Goal: Information Seeking & Learning: Learn about a topic

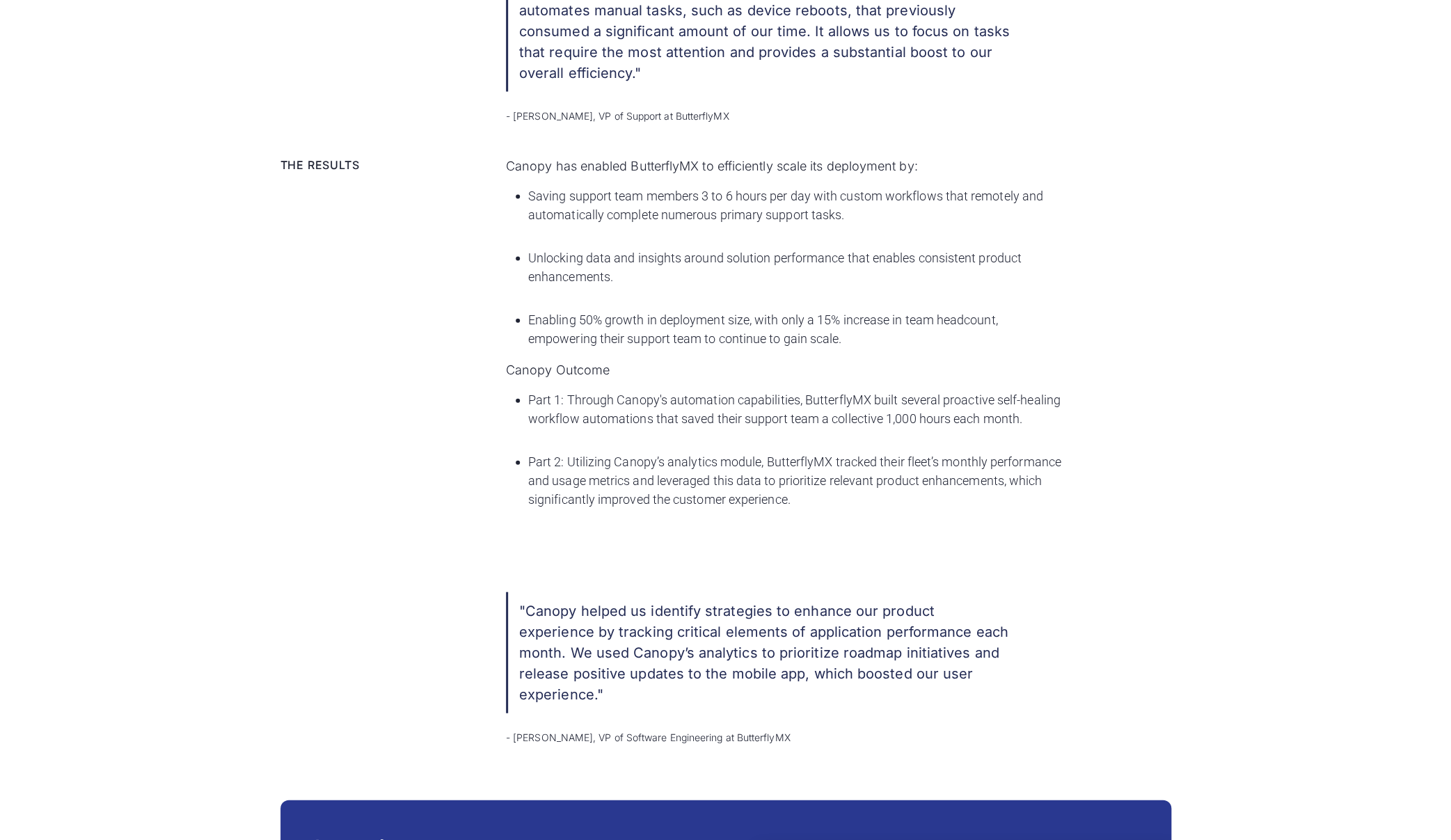
scroll to position [1934, 0]
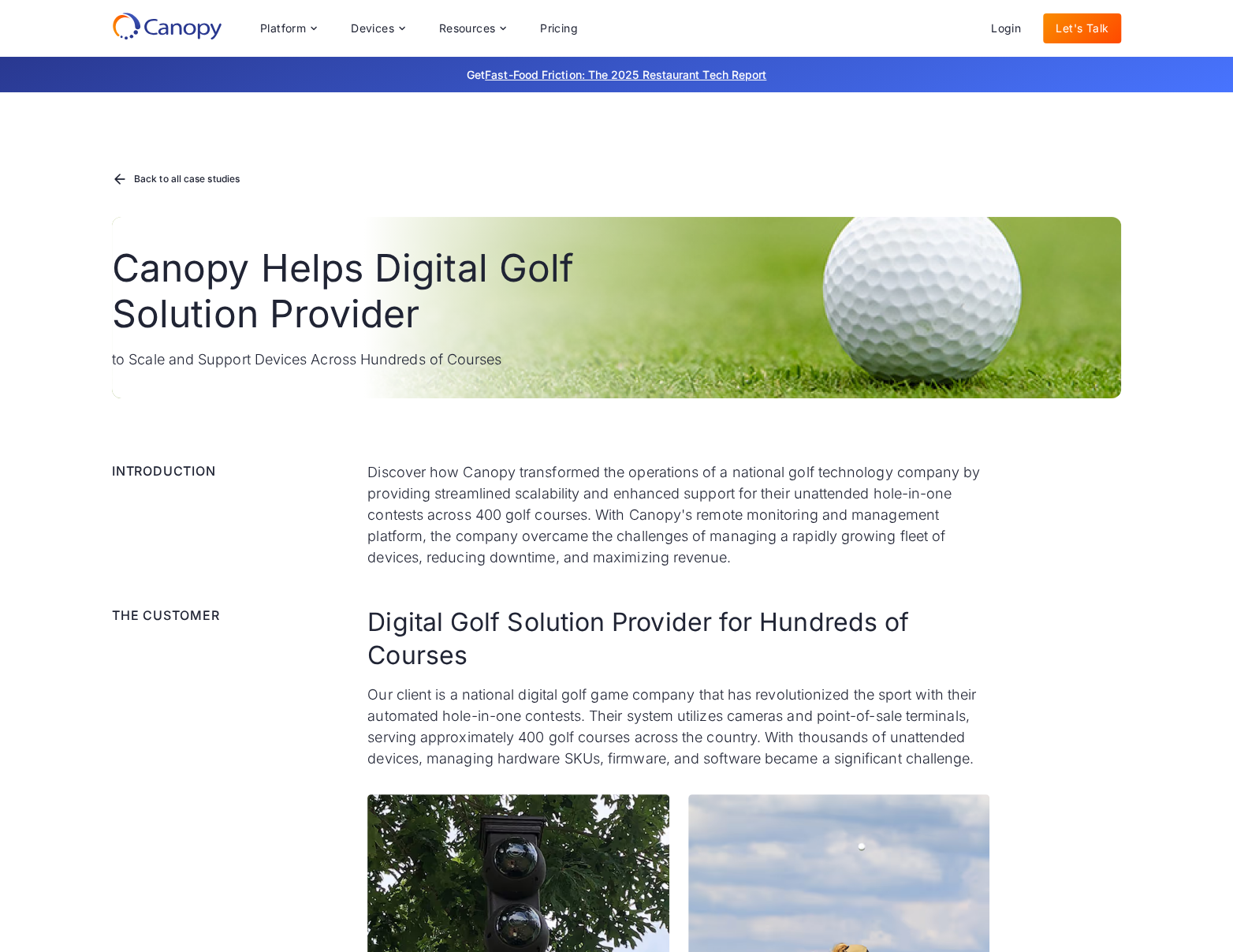
drag, startPoint x: 687, startPoint y: 251, endPoint x: 542, endPoint y: 232, distance: 146.2
click at [687, 251] on div "Canopy Helps Digital Golf Solution Provider to Scale and Support Devices Across…" at bounding box center [617, 307] width 1009 height 181
click at [612, 358] on div "Canopy Helps Digital Golf Solution Provider to Scale and Support Devices Across…" at bounding box center [617, 307] width 1009 height 181
click at [222, 178] on div "Back to all case studies" at bounding box center [184, 179] width 106 height 10
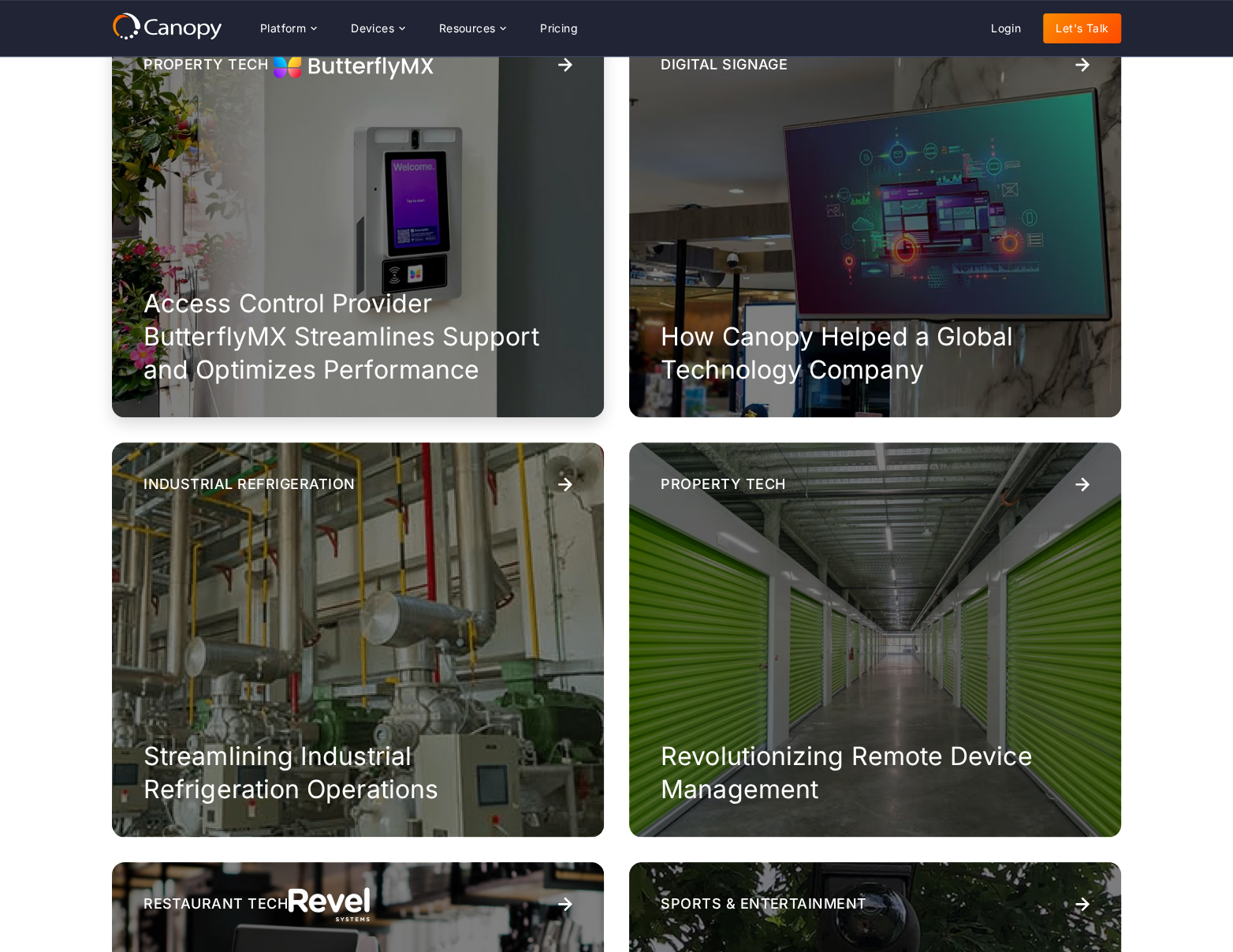
scroll to position [49, 0]
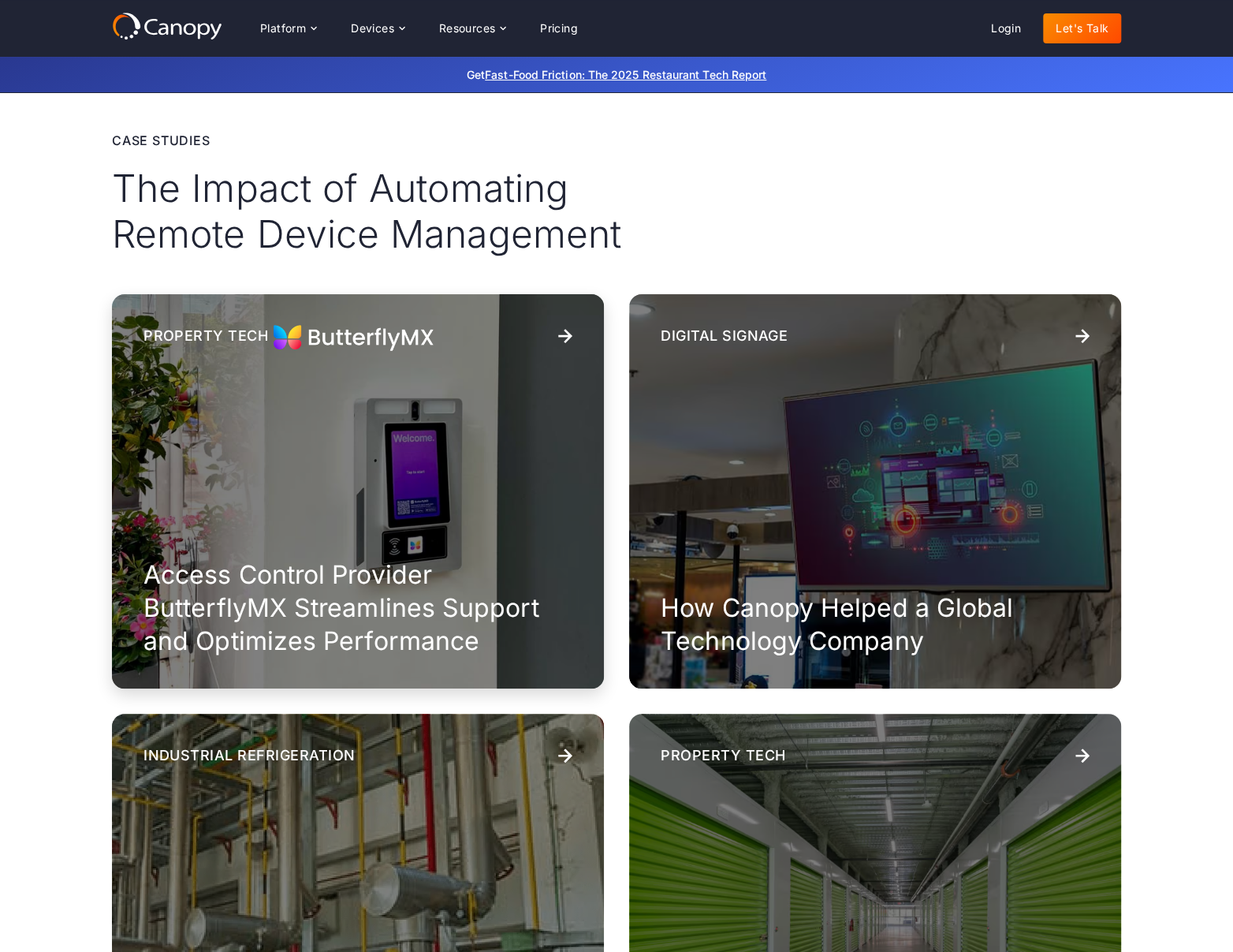
click at [436, 392] on div "Property Tech Access Control Provider ButterflyMX Streamlines Support and Optim…" at bounding box center [358, 491] width 492 height 394
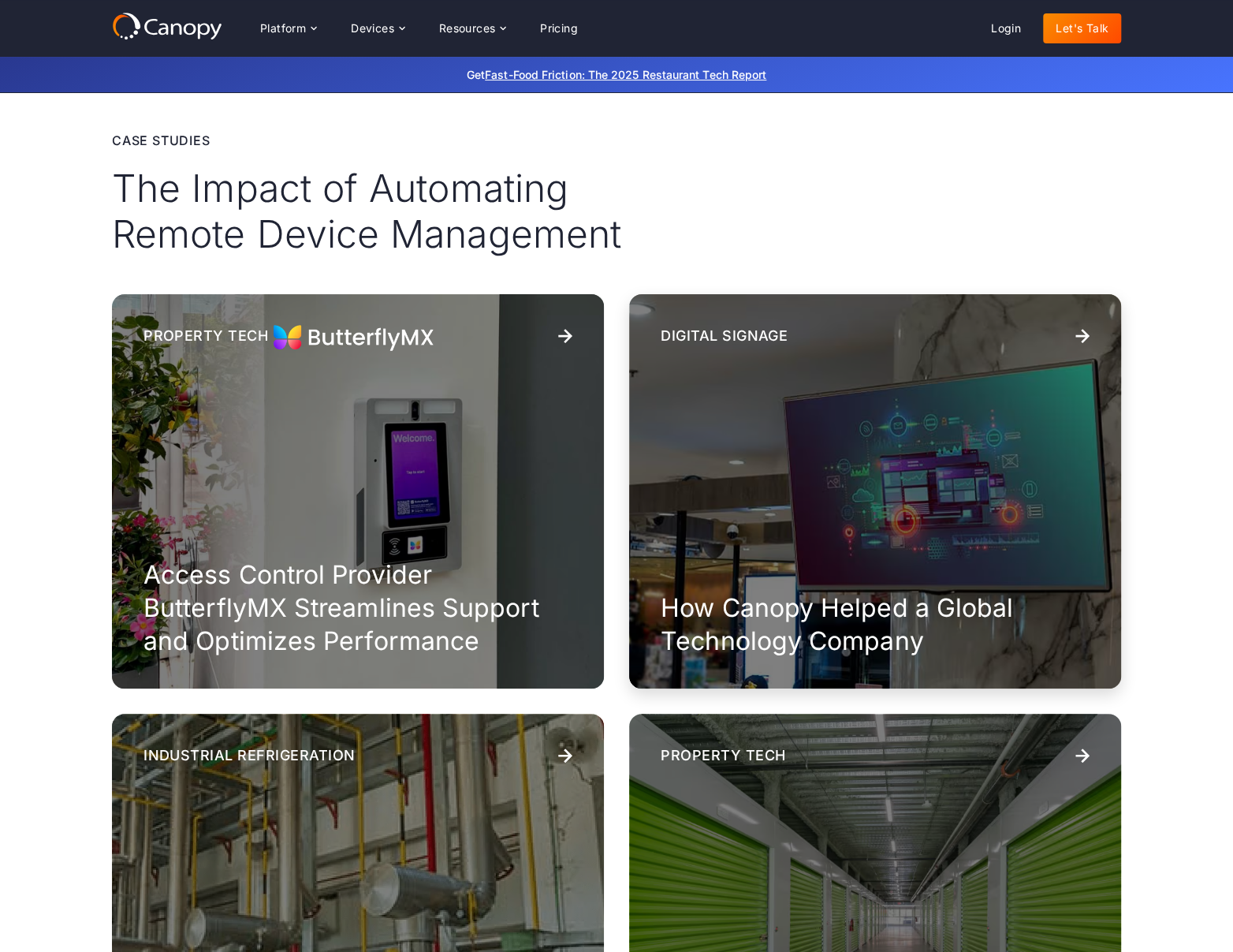
click at [741, 449] on div "Digital Signage How Canopy Helped a Global Technology Company" at bounding box center [876, 491] width 492 height 394
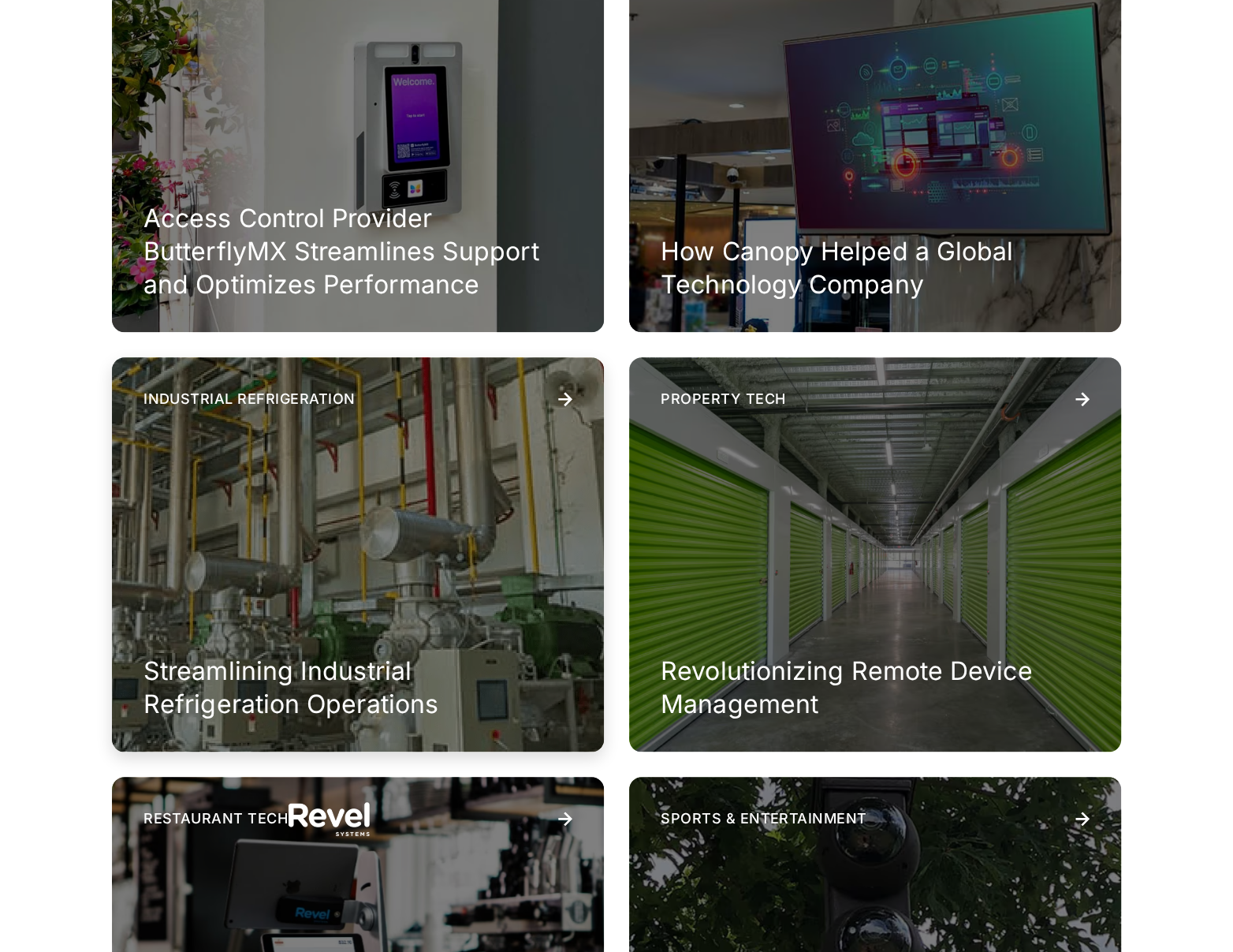
click at [527, 481] on div "Industrial Refrigeration Streamlining Industrial Refrigeration Operations" at bounding box center [358, 554] width 492 height 394
click at [757, 489] on div "Property Tech Revolutionizing Remote Device Management" at bounding box center [876, 554] width 492 height 394
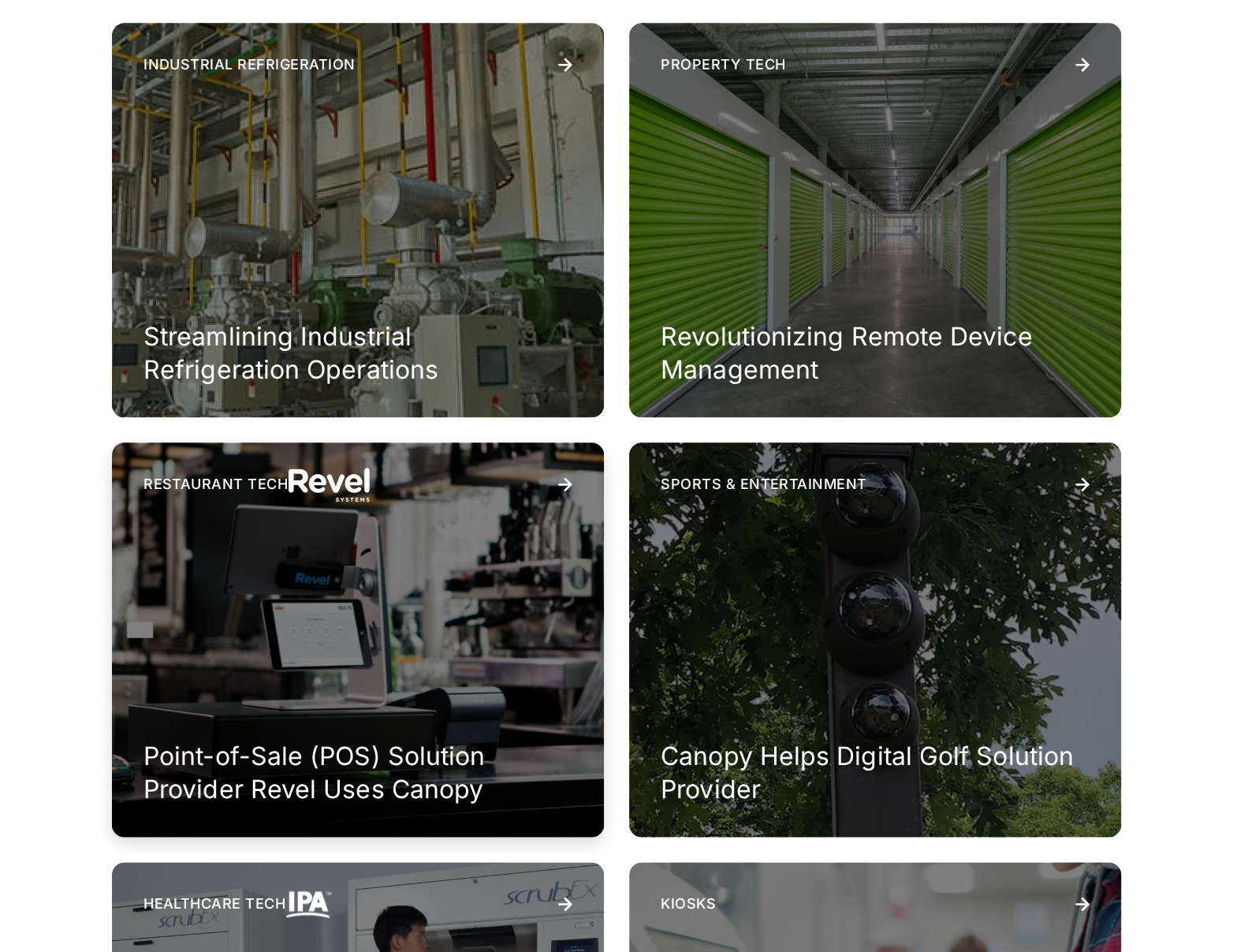
click at [553, 549] on div "Restaurant Tech Point-of-Sale (POS) Solution Provider Revel Uses Canopy" at bounding box center [358, 639] width 492 height 394
click at [747, 547] on div "Sports & Entertainment Canopy Helps Digital Golf Solution Provider" at bounding box center [876, 639] width 492 height 394
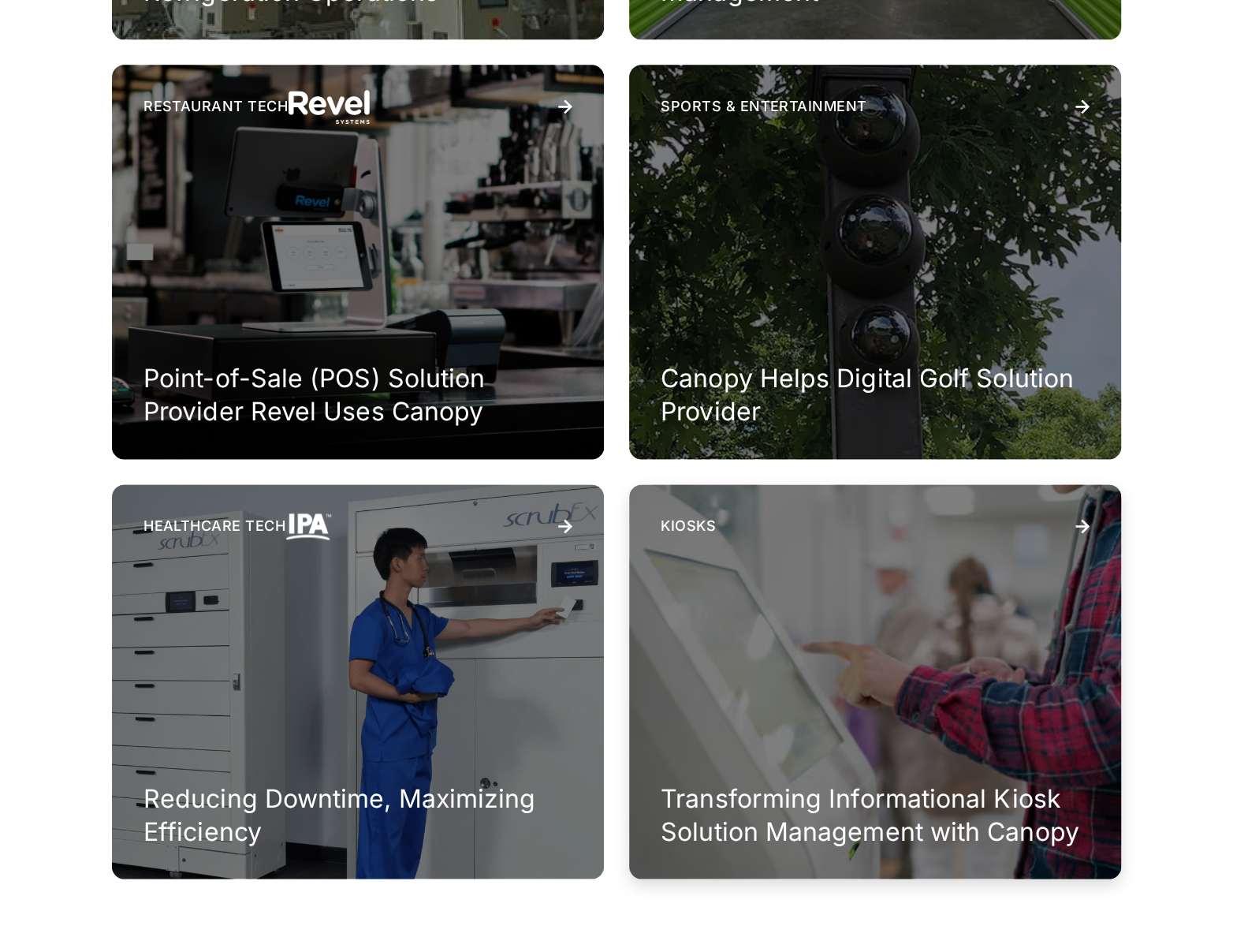
scroll to position [1192, 0]
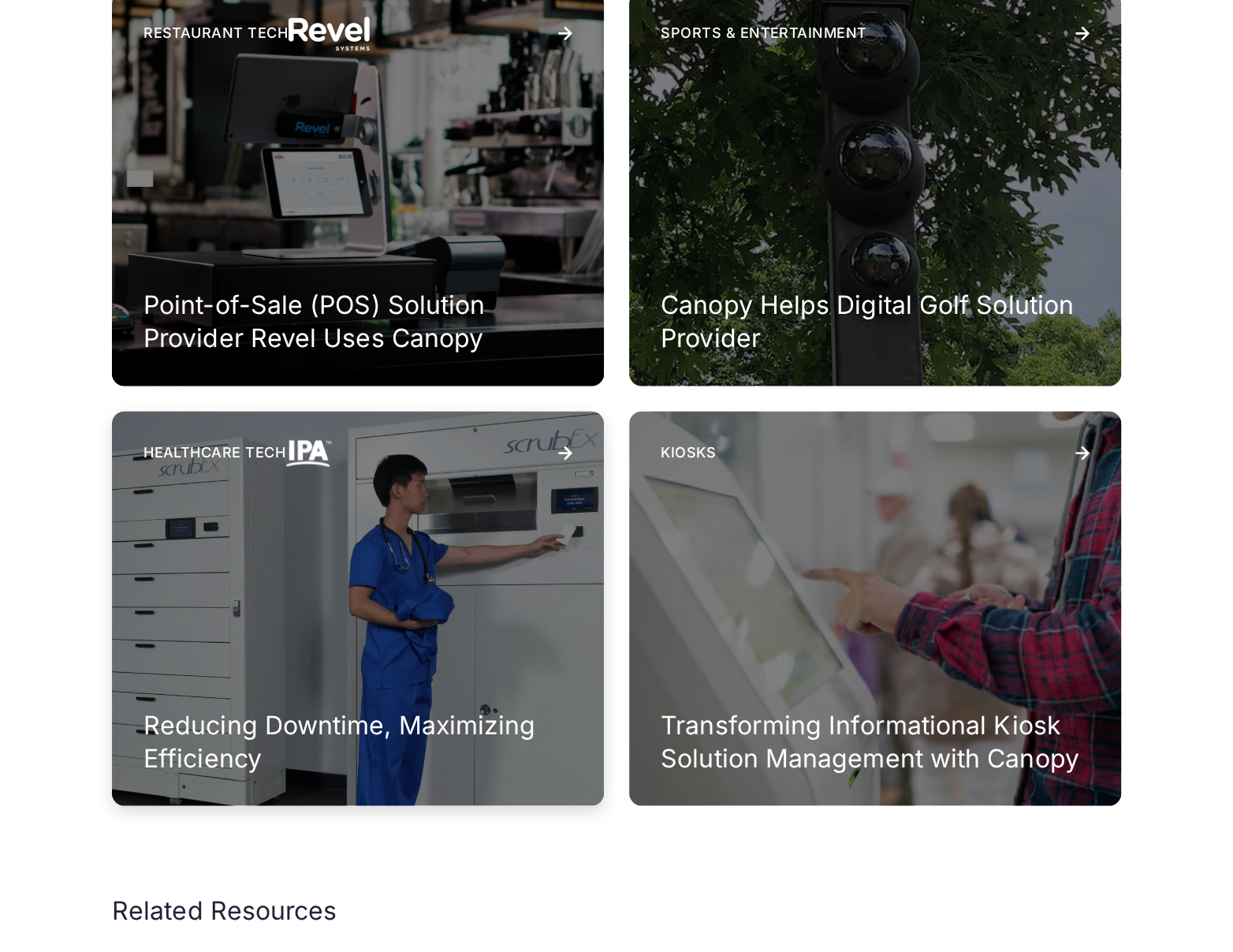
click at [553, 593] on div "Healthcare Tech Reducing Downtime, Maximizing Efficiency" at bounding box center [358, 607] width 492 height 394
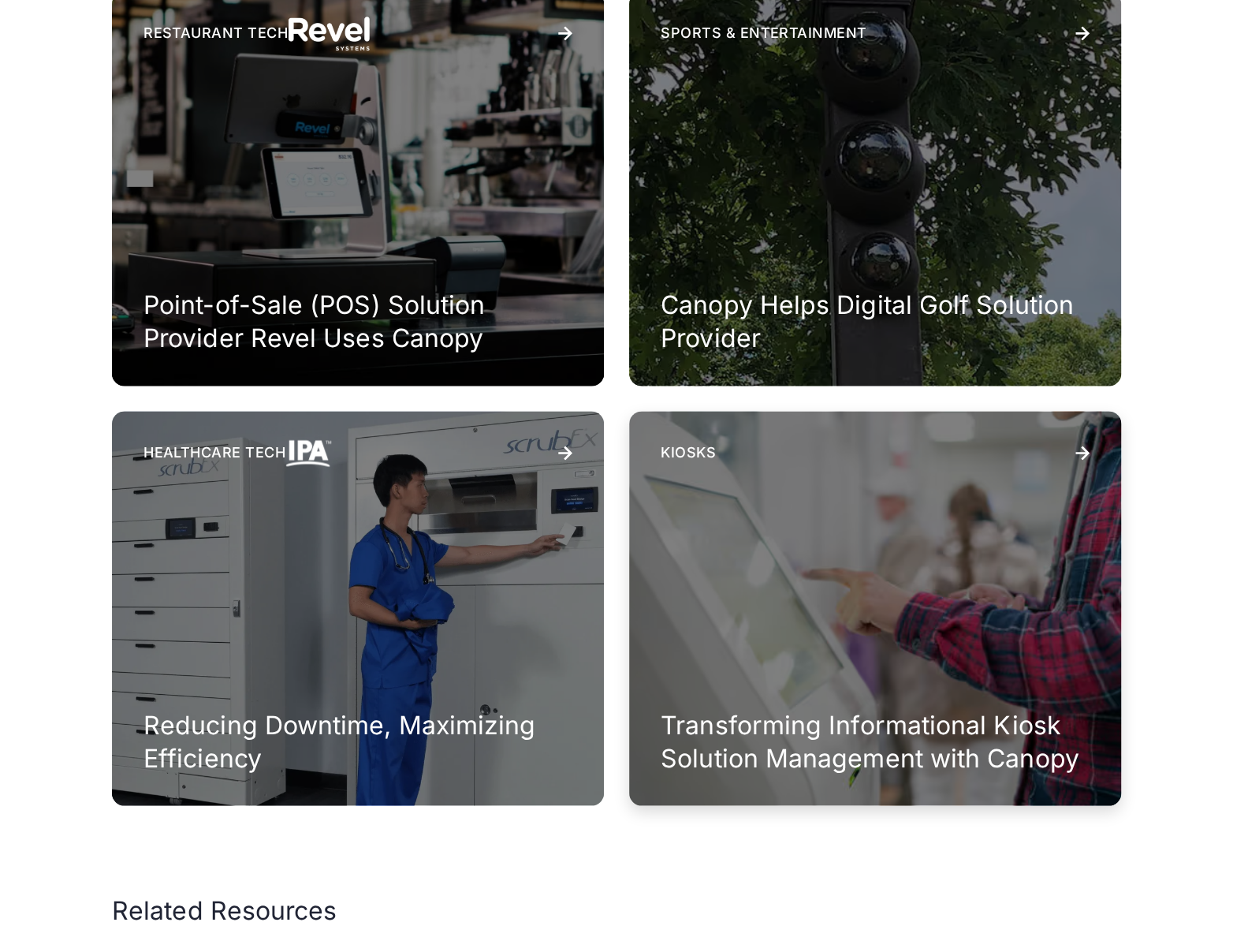
click at [715, 569] on div "Kiosks Transforming Informational Kiosk Solution Management with Canopy" at bounding box center [876, 607] width 492 height 394
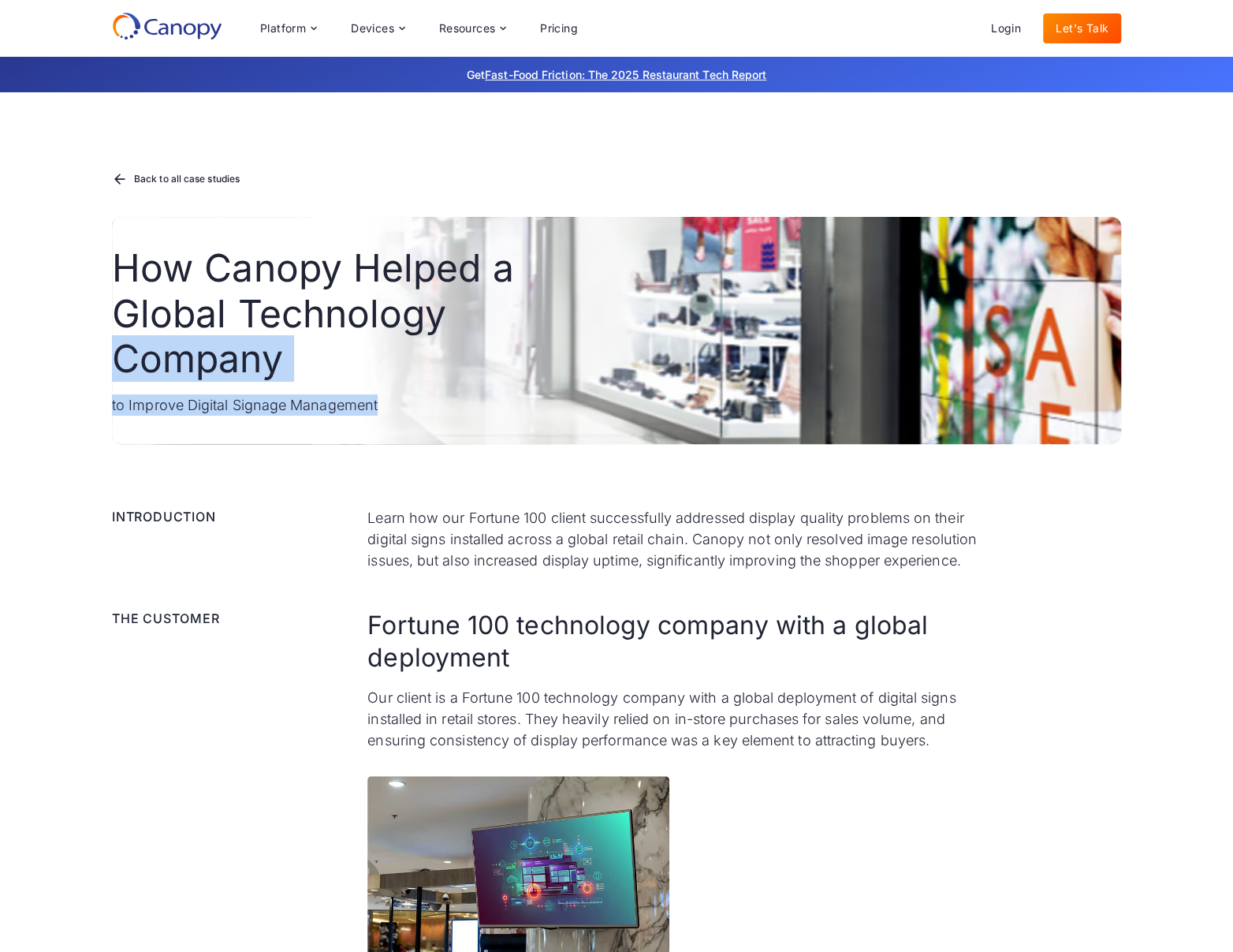
drag, startPoint x: 768, startPoint y: 320, endPoint x: 945, endPoint y: 365, distance: 182.6
click at [956, 392] on div "How Canopy Helped a Global Technology Company to Improve Digital Signage Manage…" at bounding box center [617, 330] width 1009 height 227
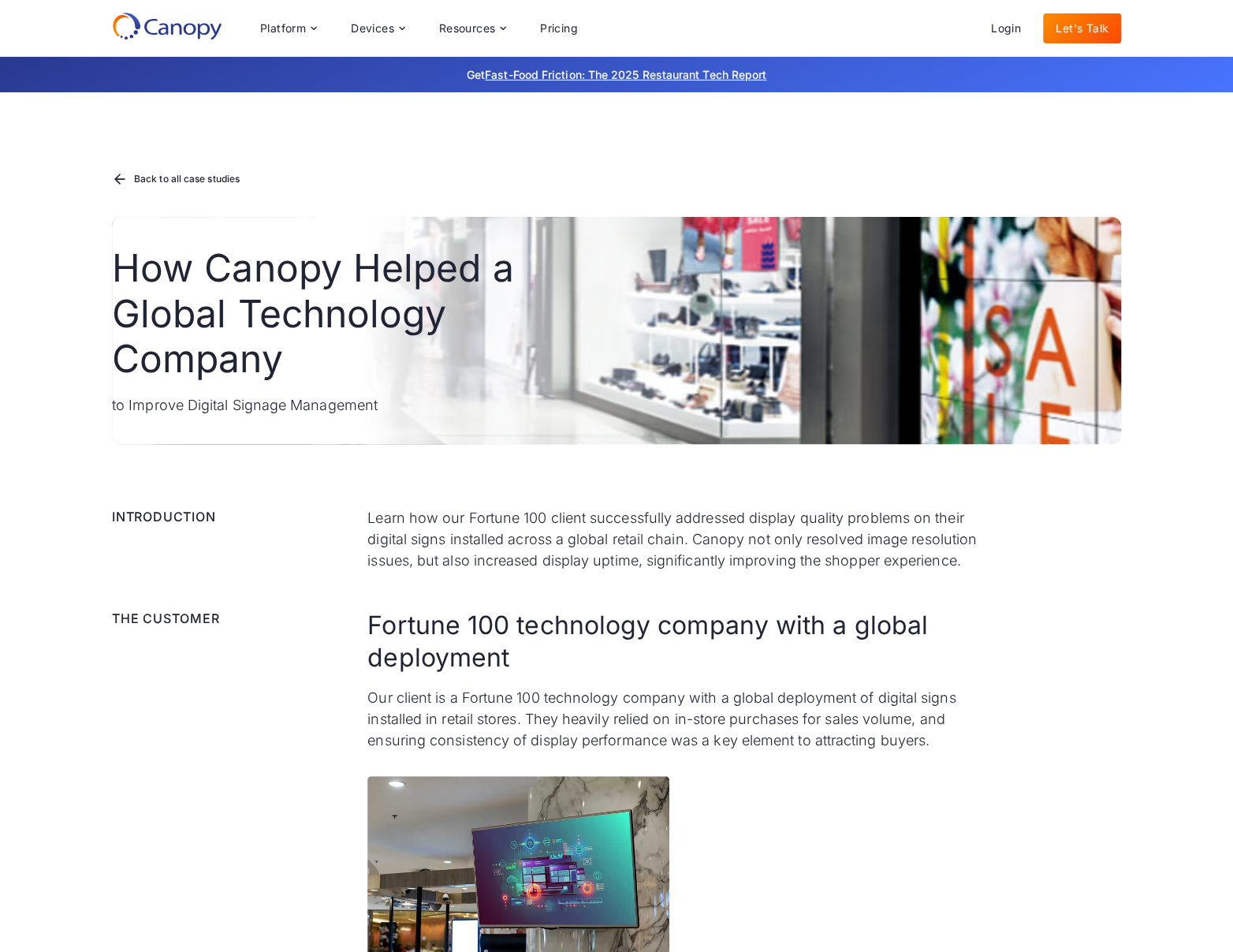
click at [897, 192] on div "Back to all case studies How Canopy Helped a Global Technology Company to Impro…" at bounding box center [617, 269] width 1009 height 352
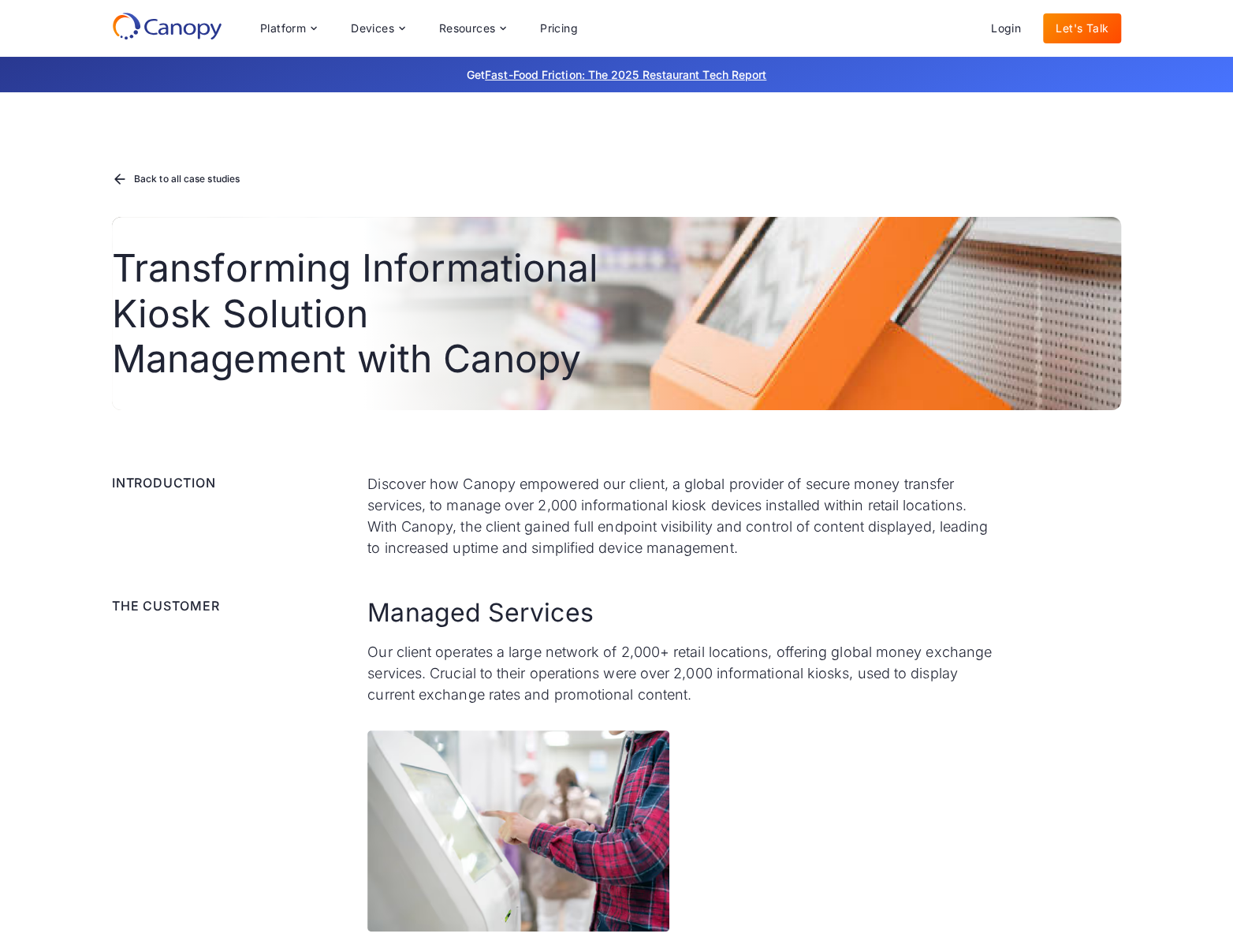
click at [681, 174] on div "Back to all case studies" at bounding box center [617, 180] width 1009 height 23
click at [573, 111] on div "Back to all case studies Transforming Informational Kiosk Solution Management w…" at bounding box center [617, 251] width 1009 height 318
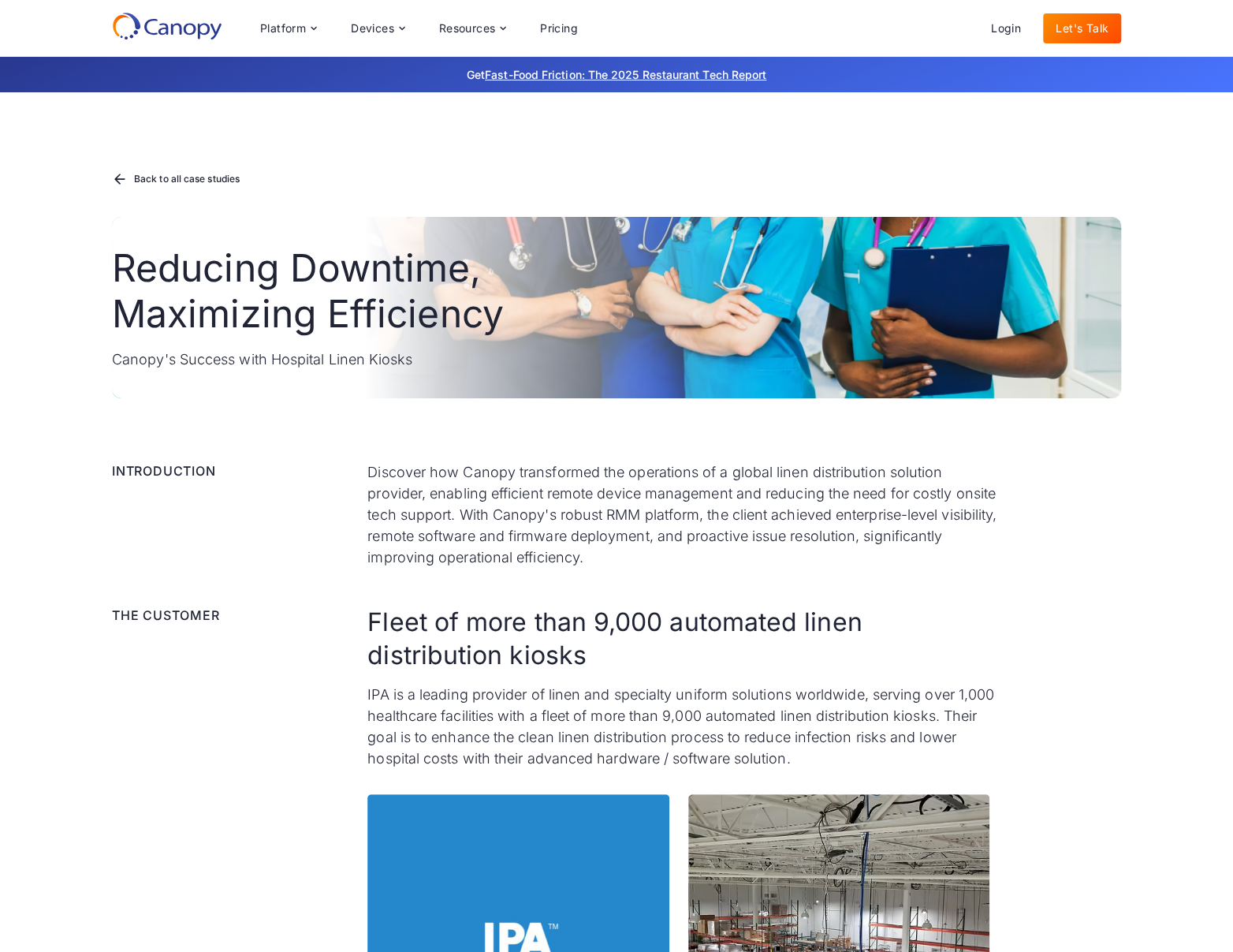
click at [598, 286] on h1 "Reducing Downtime, Maximizing Efficiency" at bounding box center [359, 290] width 495 height 91
click at [469, 19] on div "Resources" at bounding box center [472, 28] width 92 height 31
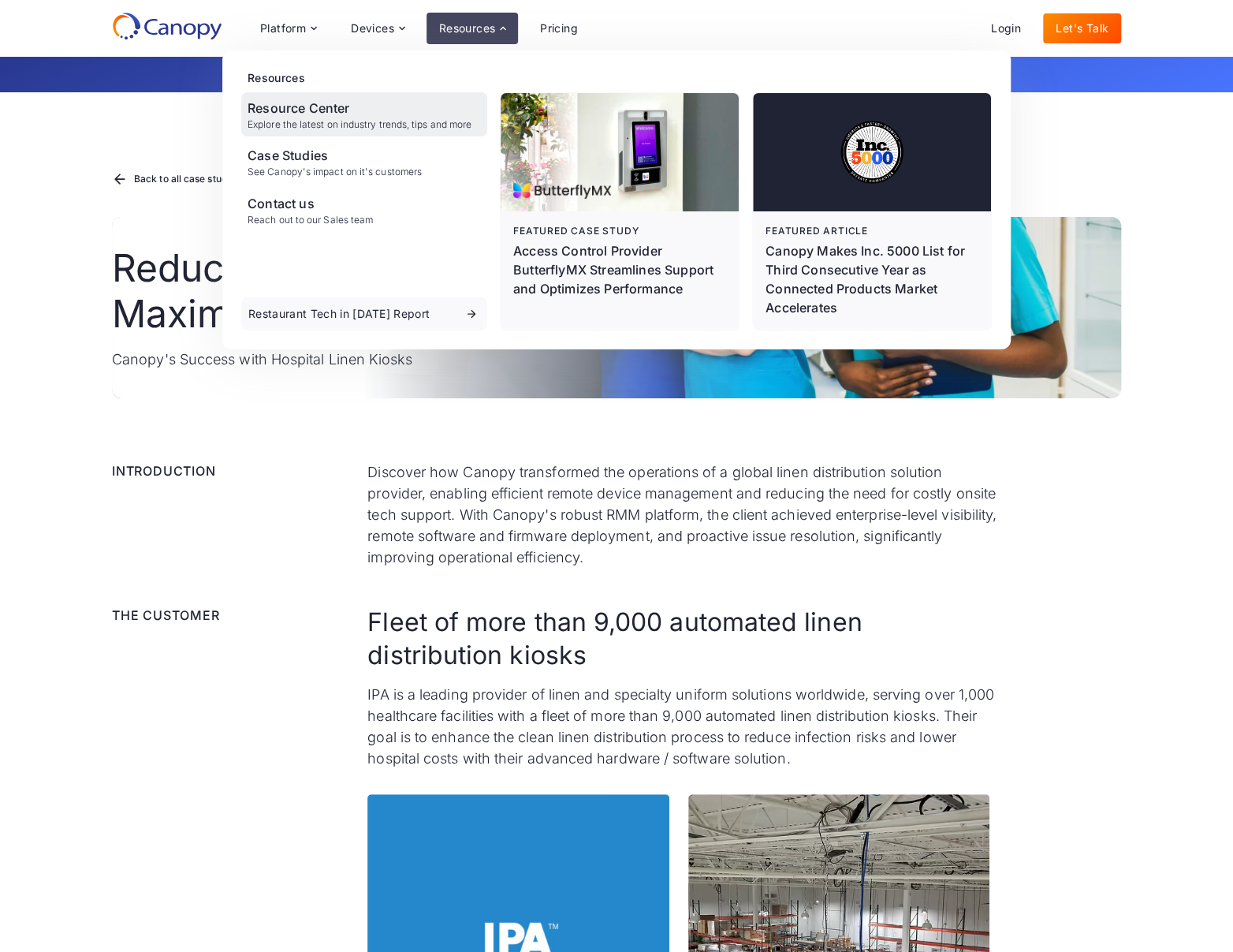
click at [330, 113] on div "Resource Center" at bounding box center [359, 108] width 224 height 19
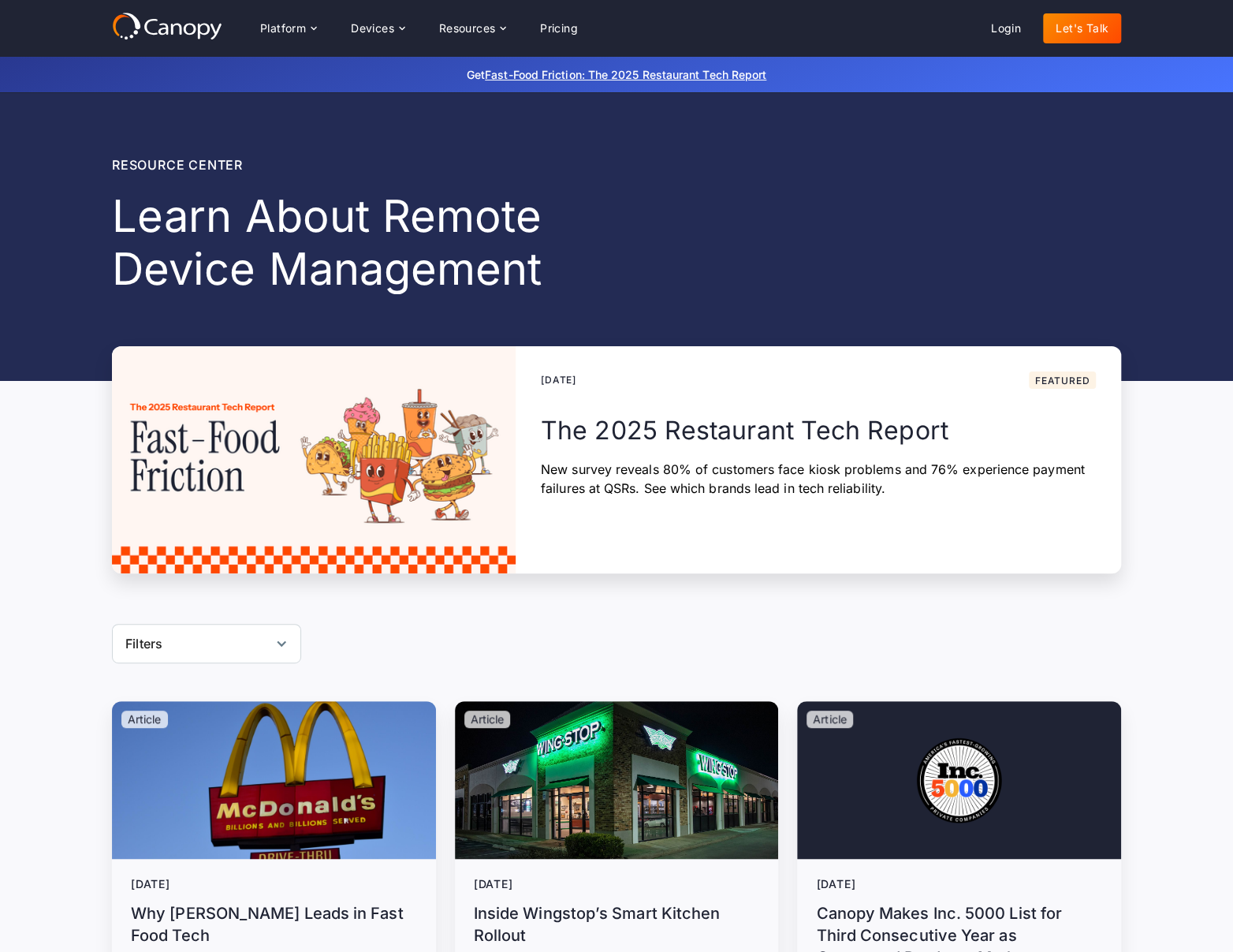
scroll to position [158, 0]
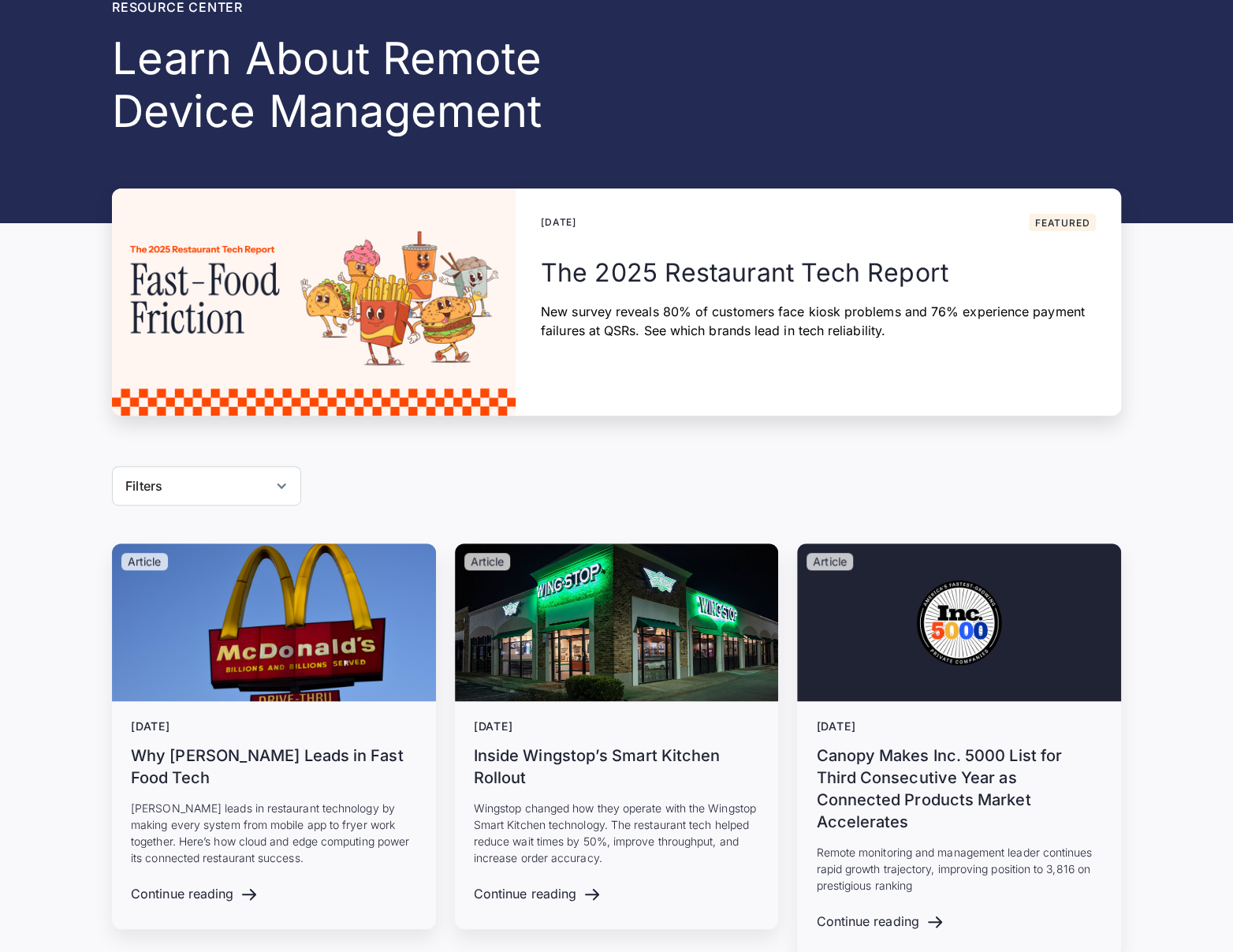
click at [624, 295] on div "The 2025 Restaurant Tech Report New survey reveals 80% of customers face kiosk …" at bounding box center [818, 297] width 555 height 84
click at [612, 726] on div "August 13, 2025" at bounding box center [617, 727] width 286 height 13
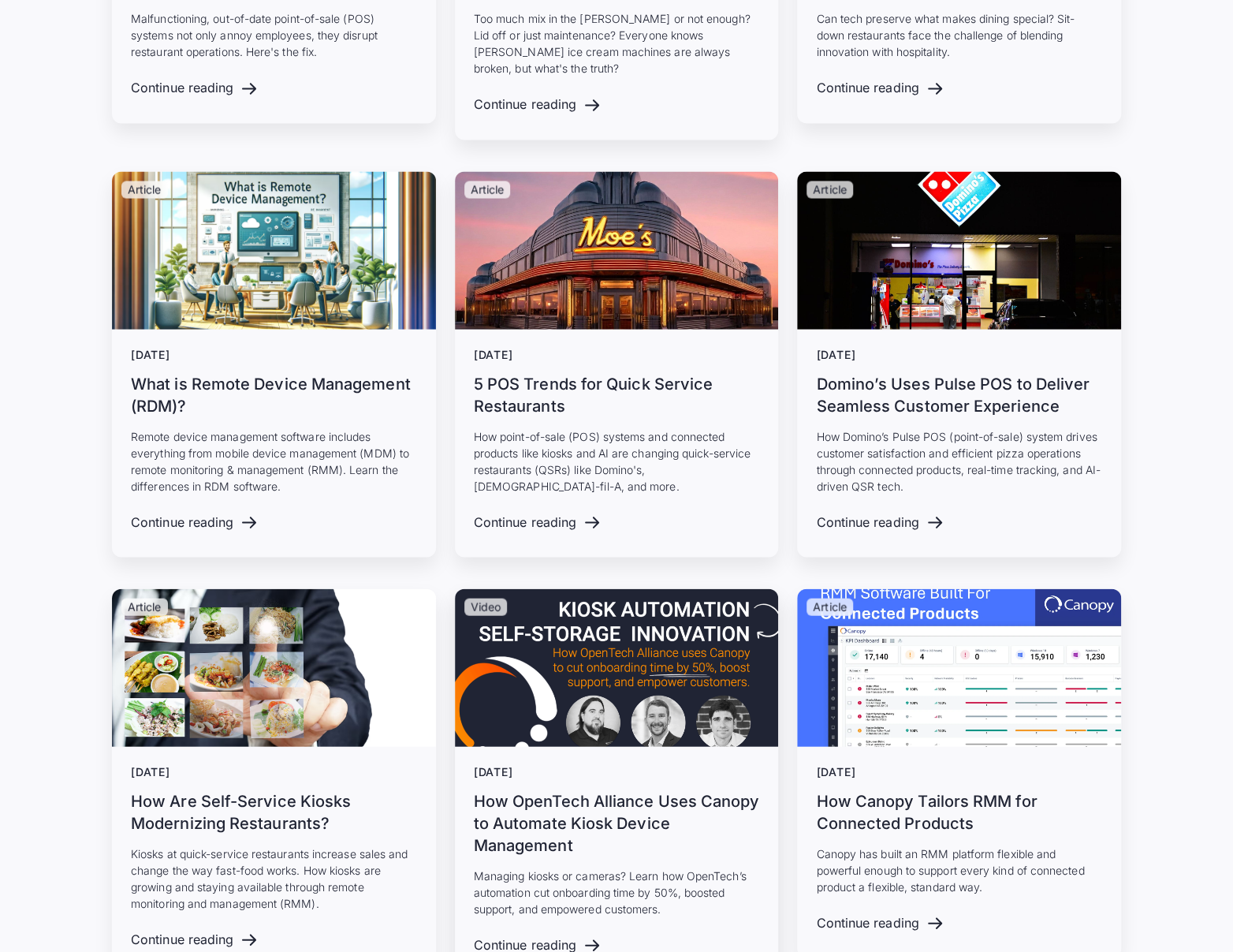
scroll to position [5228, 0]
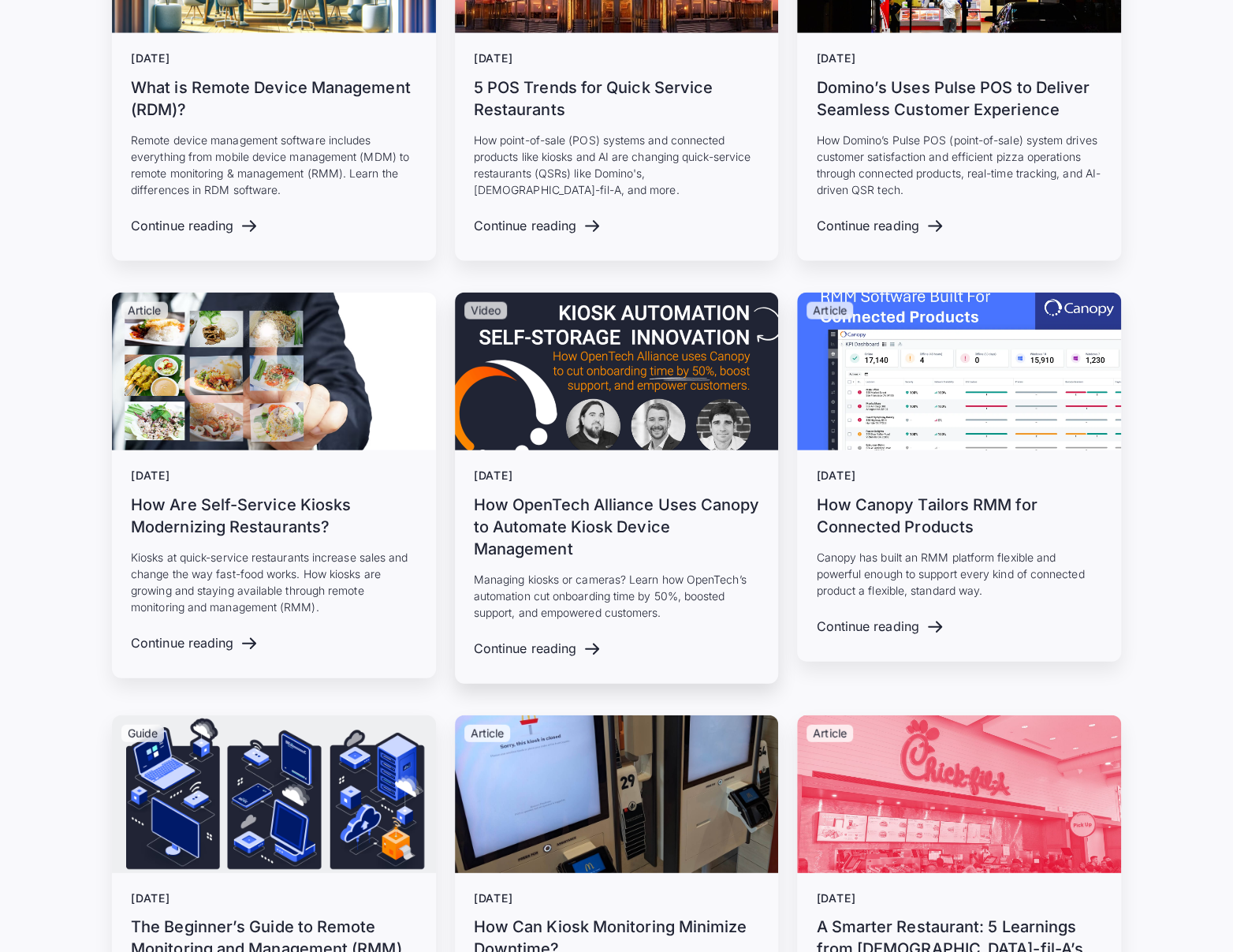
click at [596, 510] on div "October 16, 2024 How OpenTech Alliance Uses Canopy to Automate Kiosk Device Man…" at bounding box center [617, 544] width 286 height 152
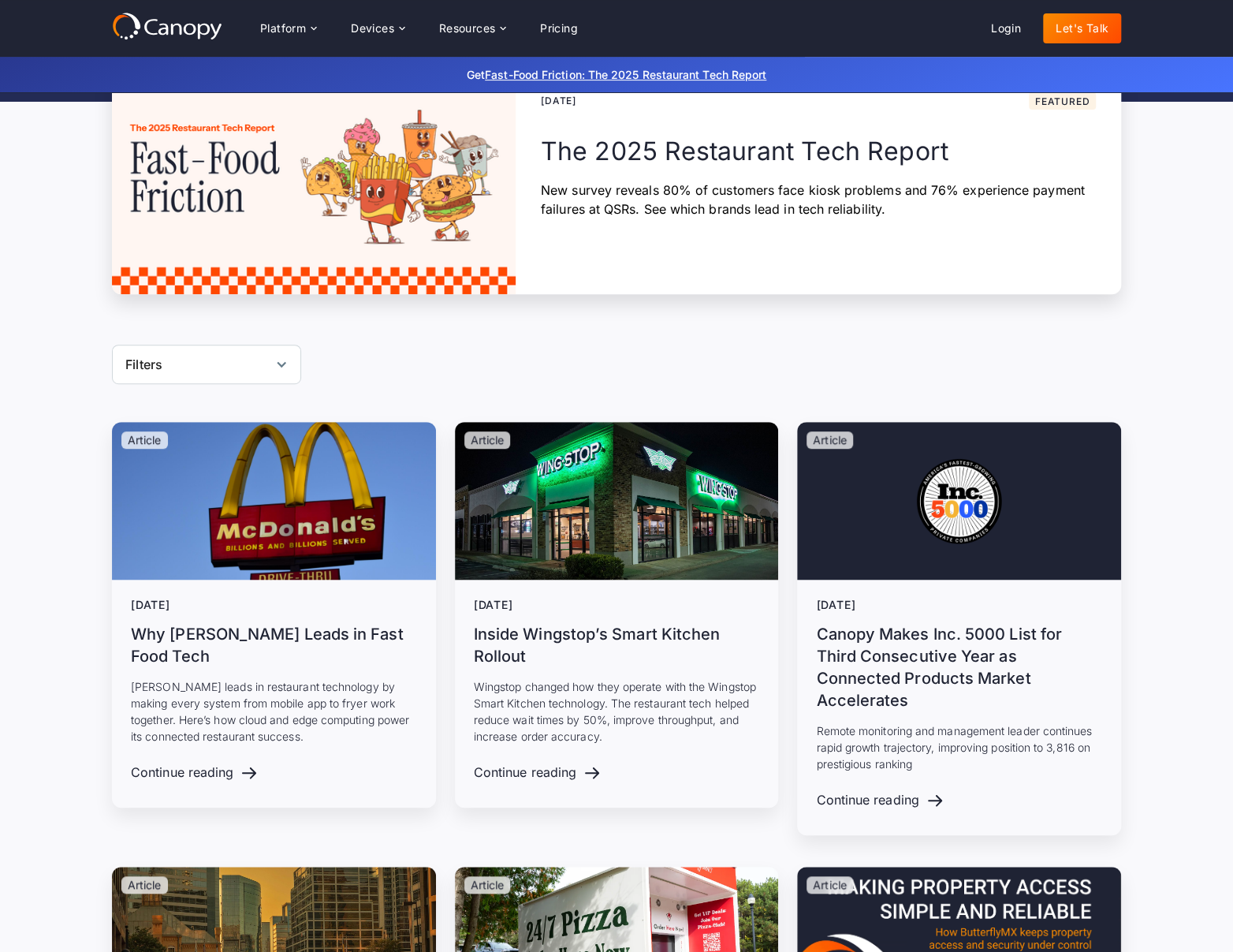
scroll to position [0, 0]
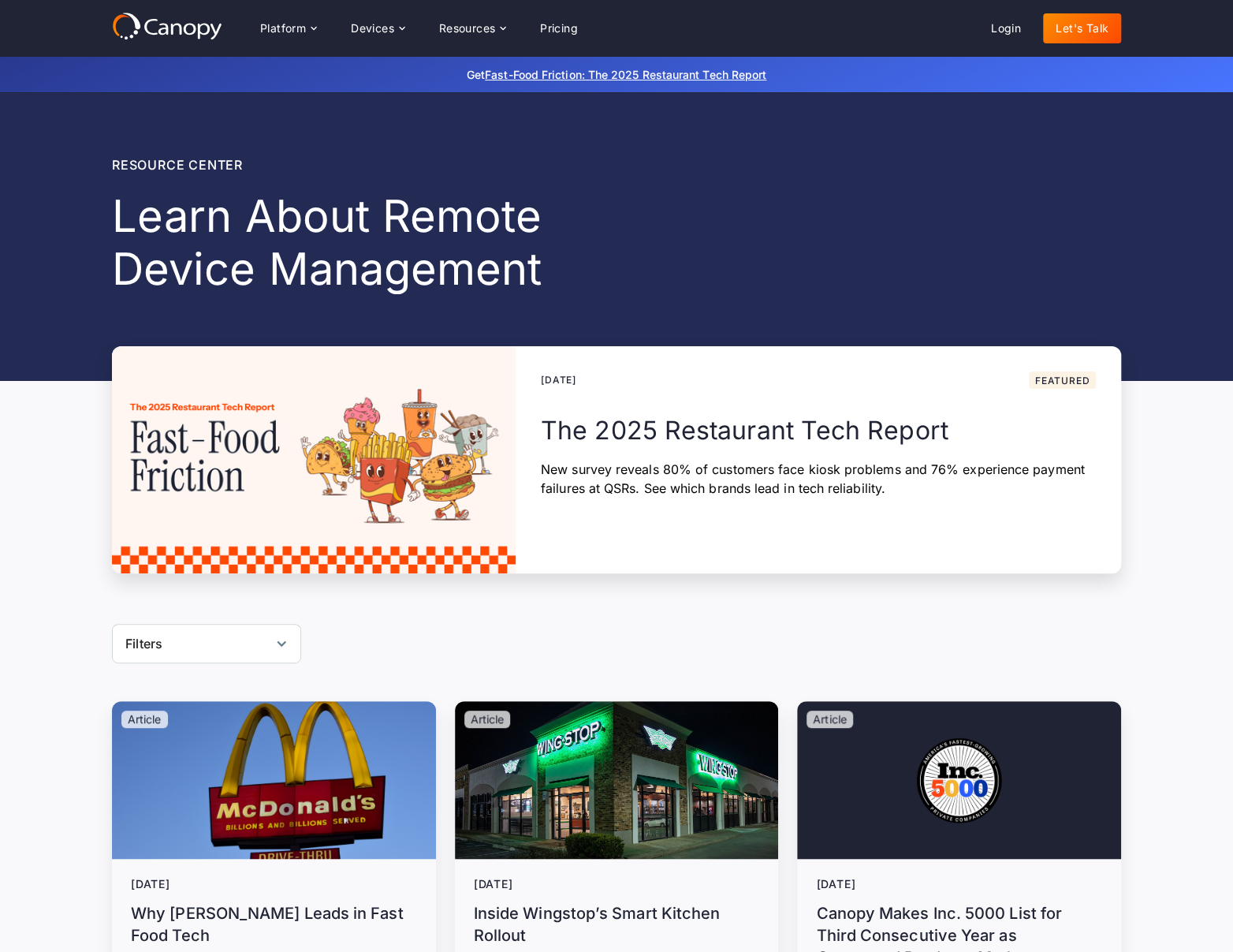
click at [189, 649] on div "Filters" at bounding box center [207, 644] width 189 height 40
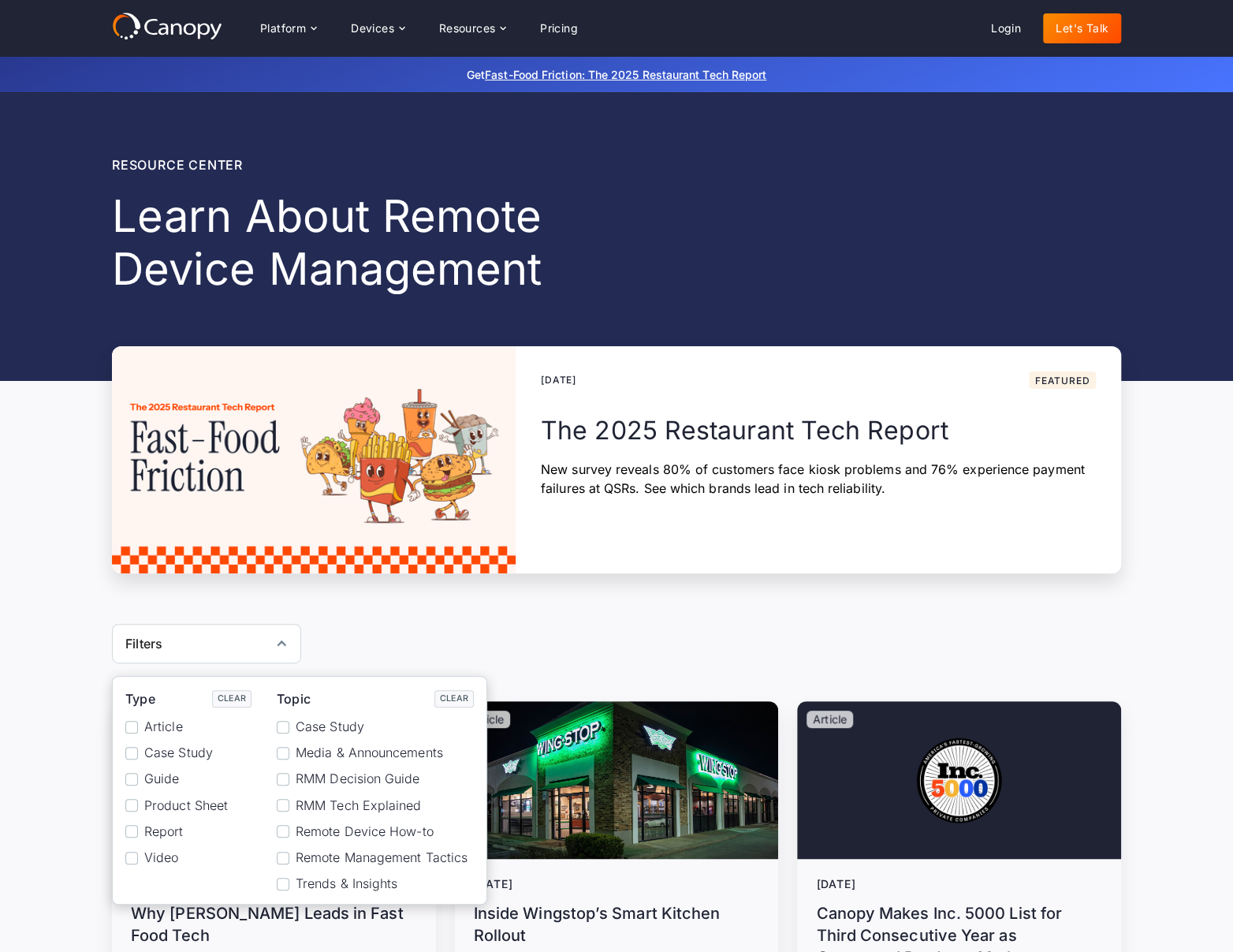
click at [172, 828] on span "Report" at bounding box center [163, 832] width 39 height 15
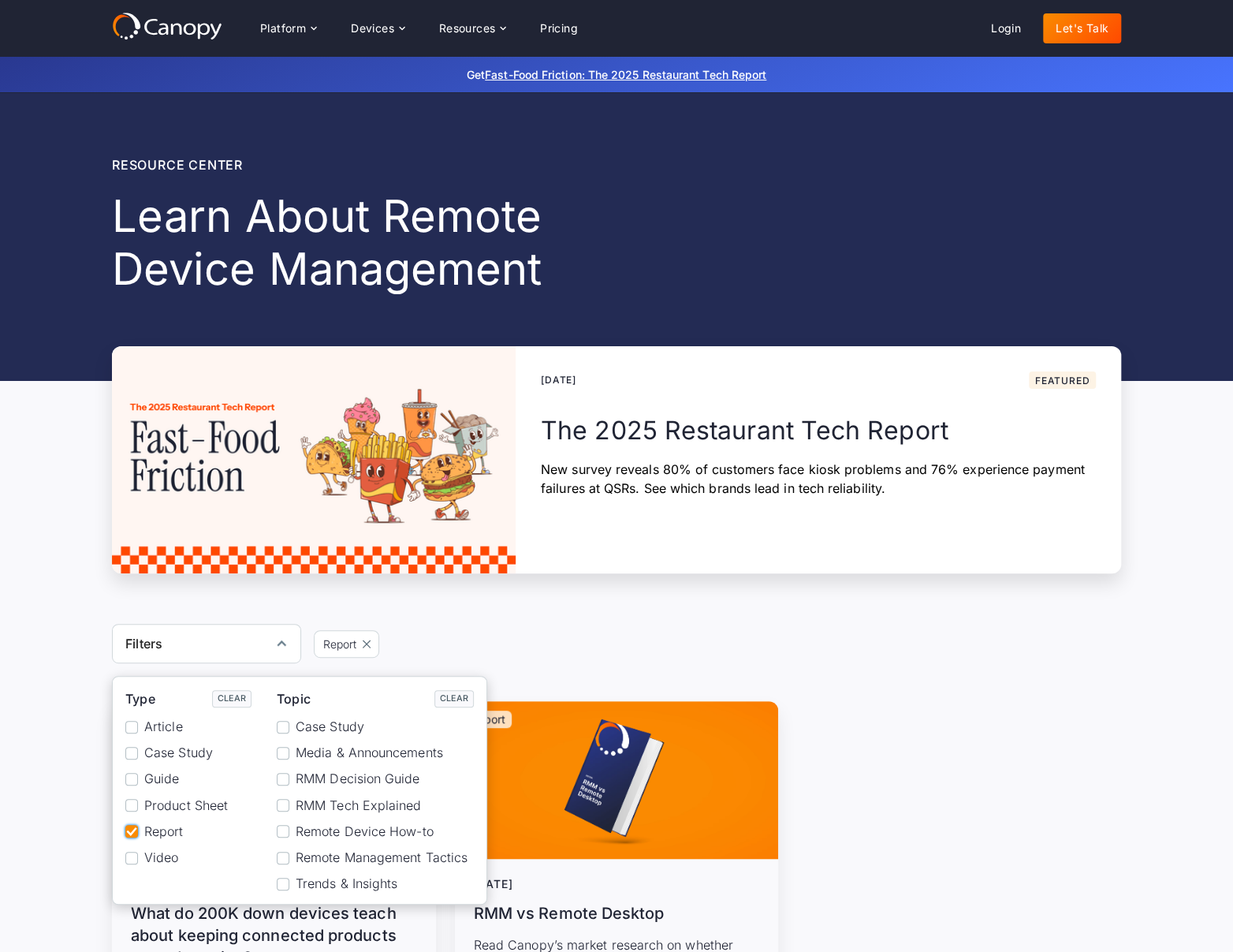
scroll to position [205, 0]
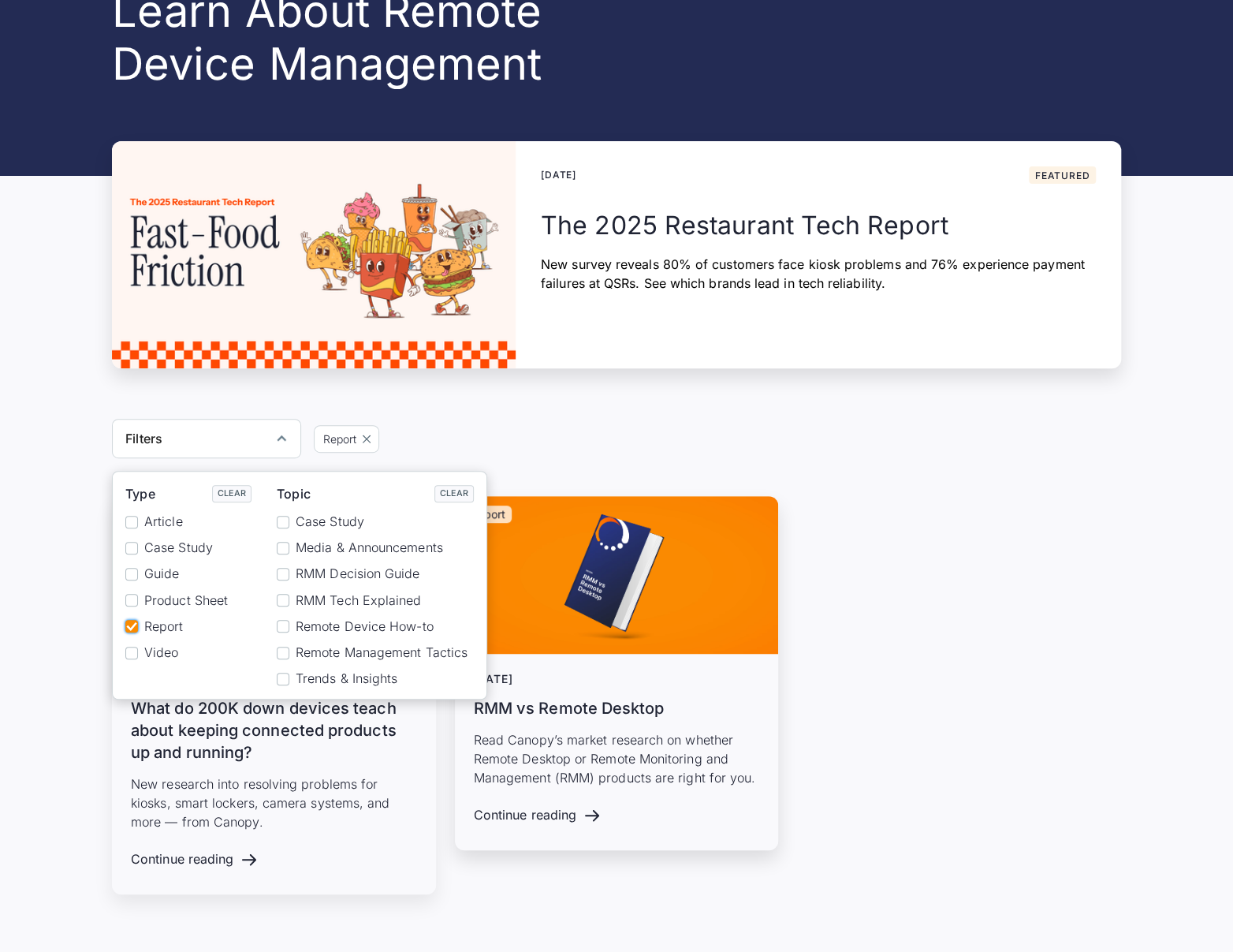
click at [587, 621] on img at bounding box center [617, 575] width 324 height 158
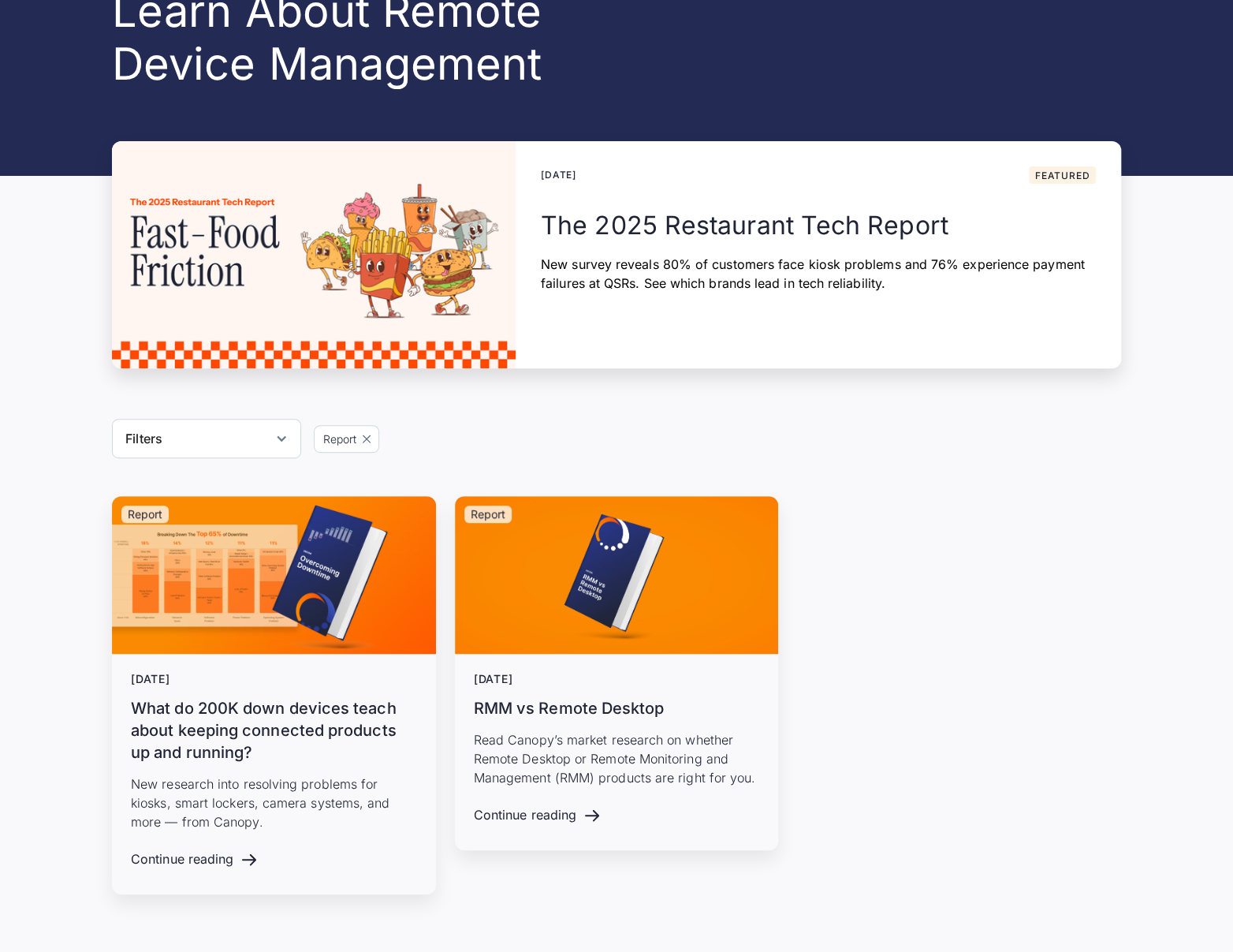
click at [233, 438] on div "Filters" at bounding box center [207, 438] width 189 height 40
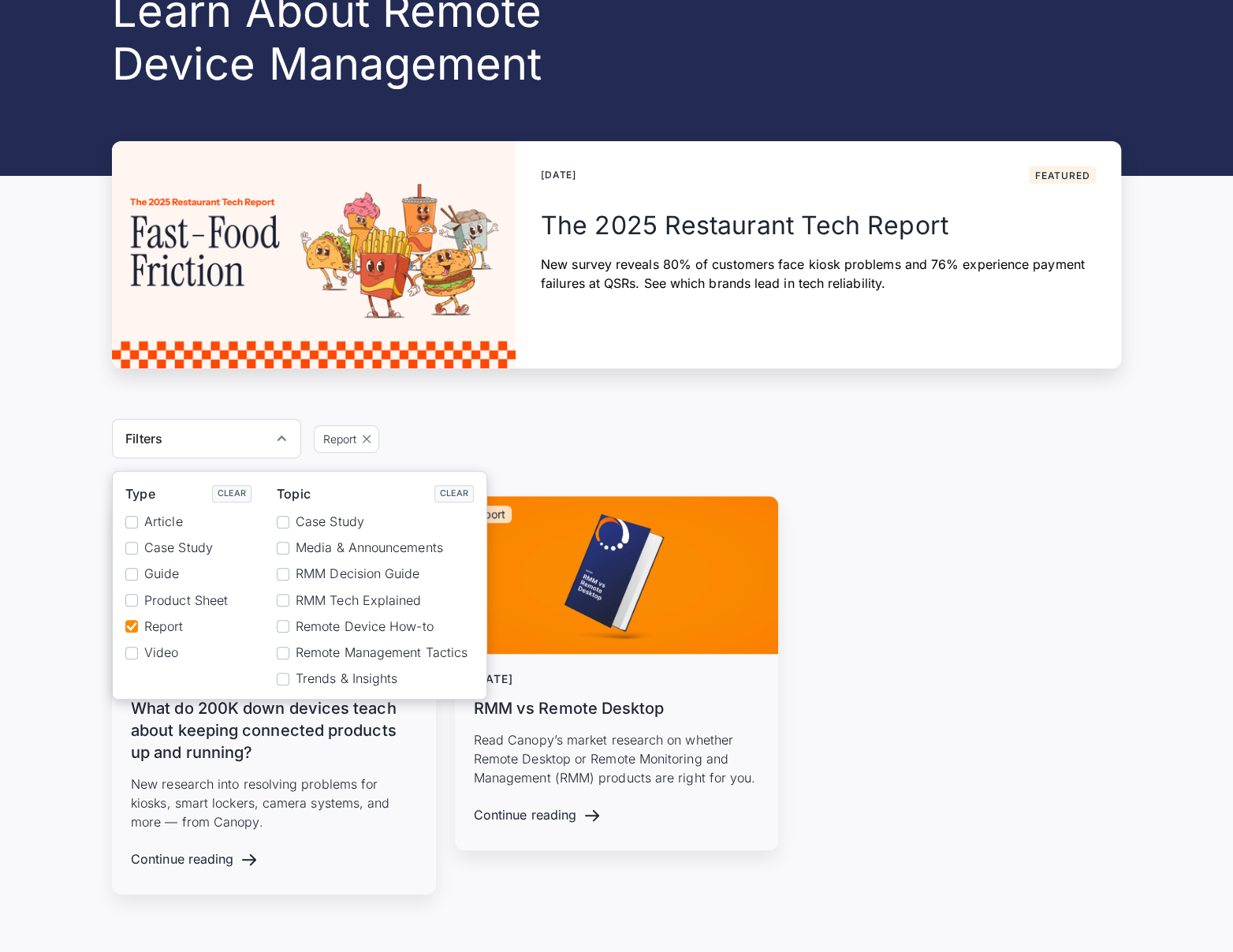
click at [162, 603] on span "Product Sheet" at bounding box center [186, 600] width 84 height 15
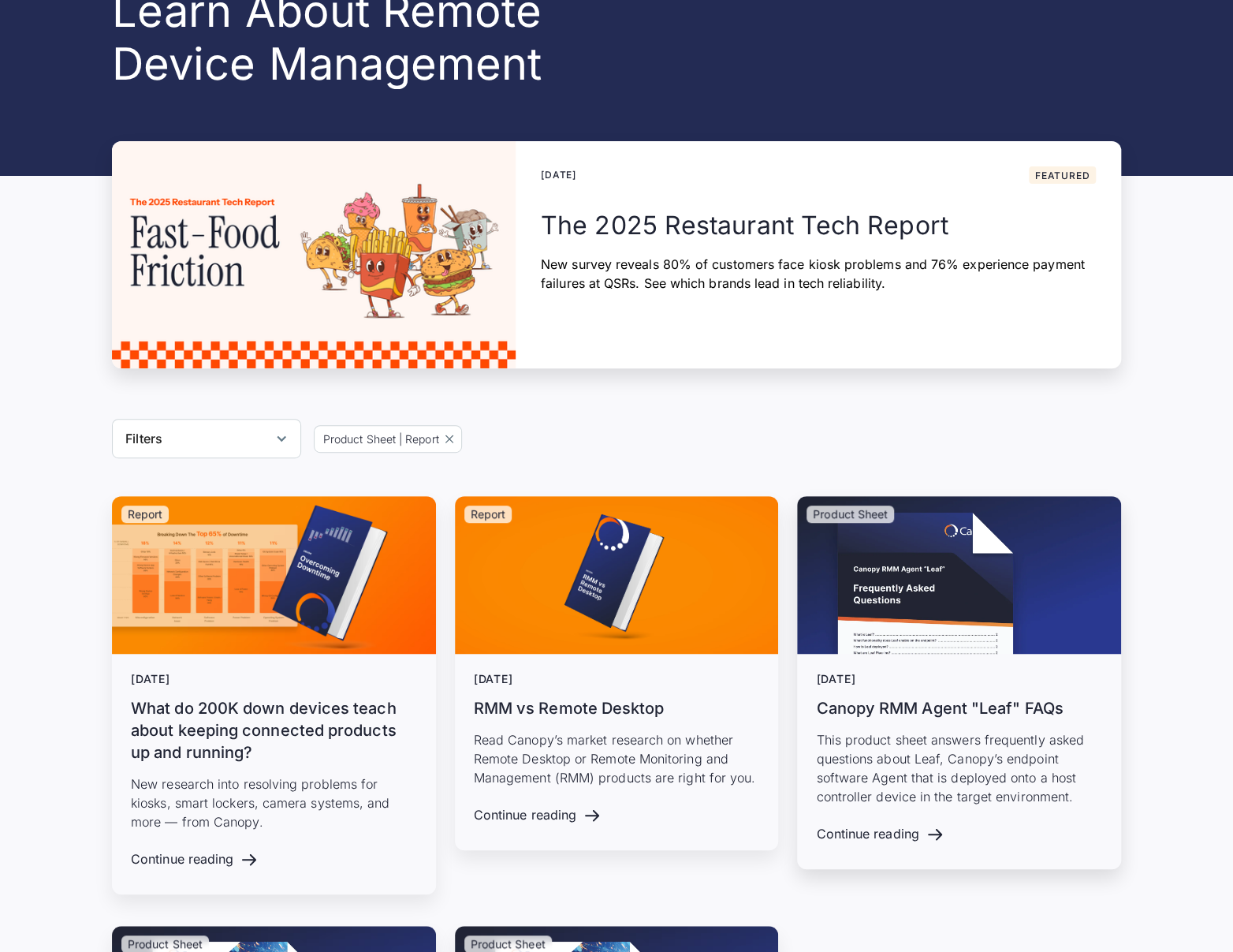
click at [869, 568] on img at bounding box center [959, 575] width 324 height 158
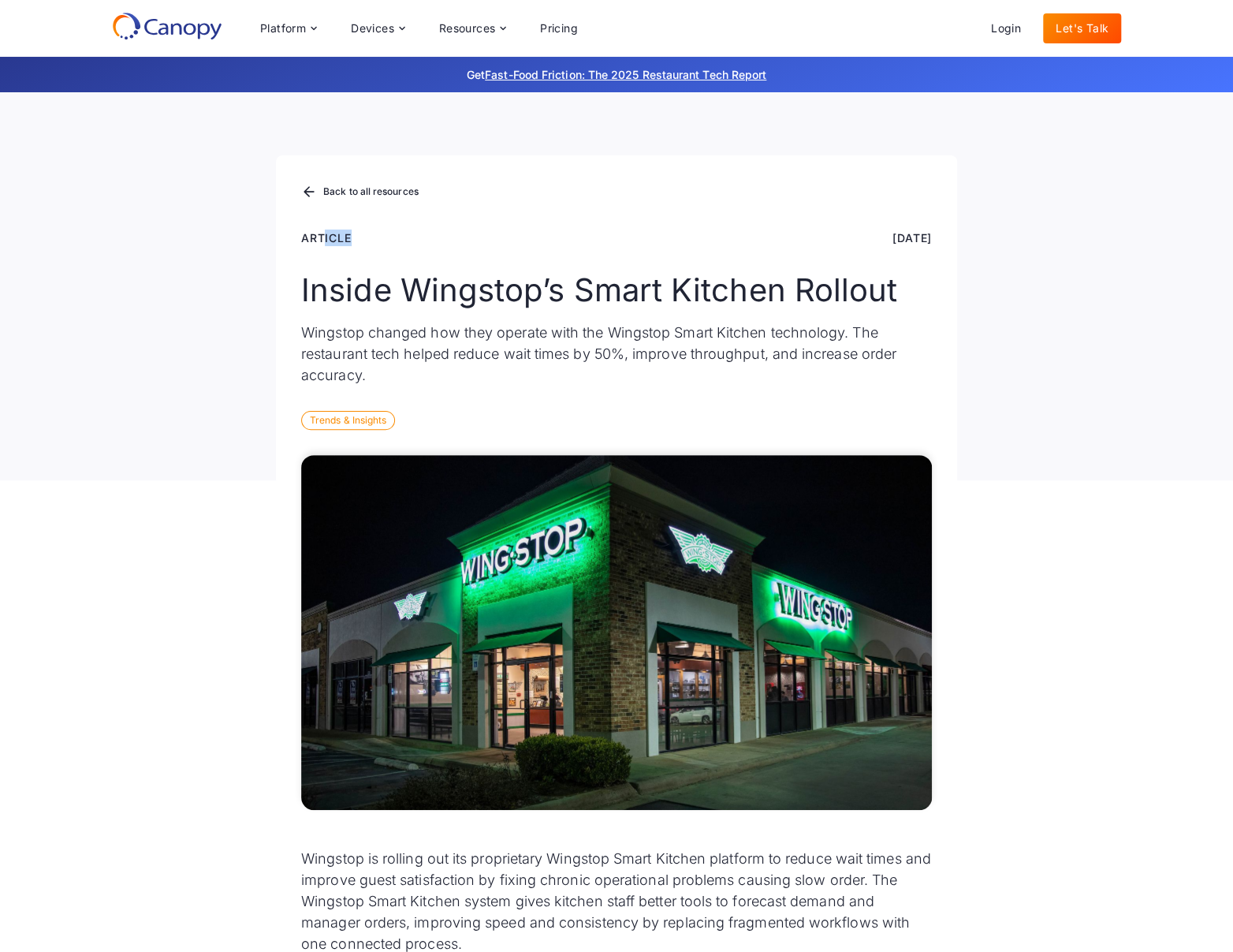
drag, startPoint x: 322, startPoint y: 236, endPoint x: 352, endPoint y: 242, distance: 30.6
click at [352, 242] on div "Article Aug 13, 2025" at bounding box center [616, 238] width 630 height 16
click at [339, 248] on div "Back to all resources Article Aug 13, 2025 Inside Wingstop’s Smart Kitchen Roll…" at bounding box center [616, 318] width 682 height 325
